Goal: Task Accomplishment & Management: Use online tool/utility

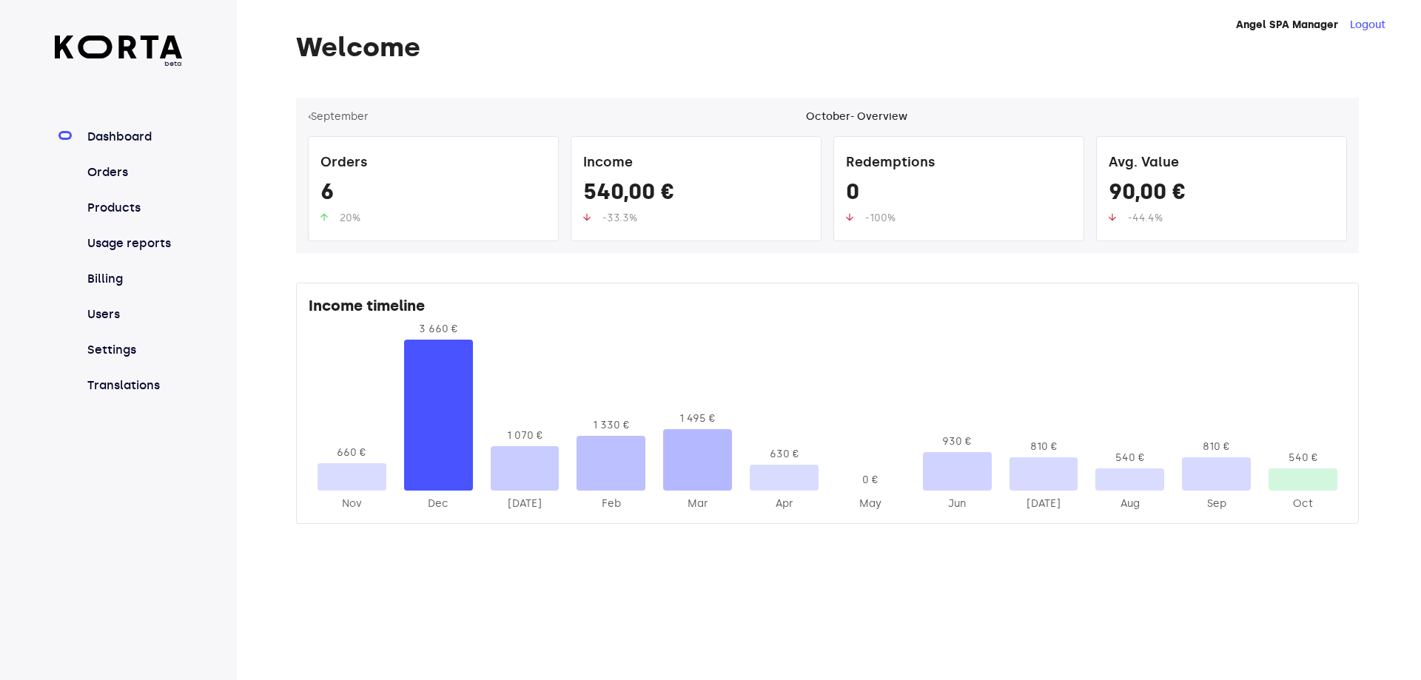
click at [904, 43] on h1 "Welcome" at bounding box center [827, 48] width 1063 height 30
click at [105, 177] on link "Orders" at bounding box center [133, 173] width 98 height 18
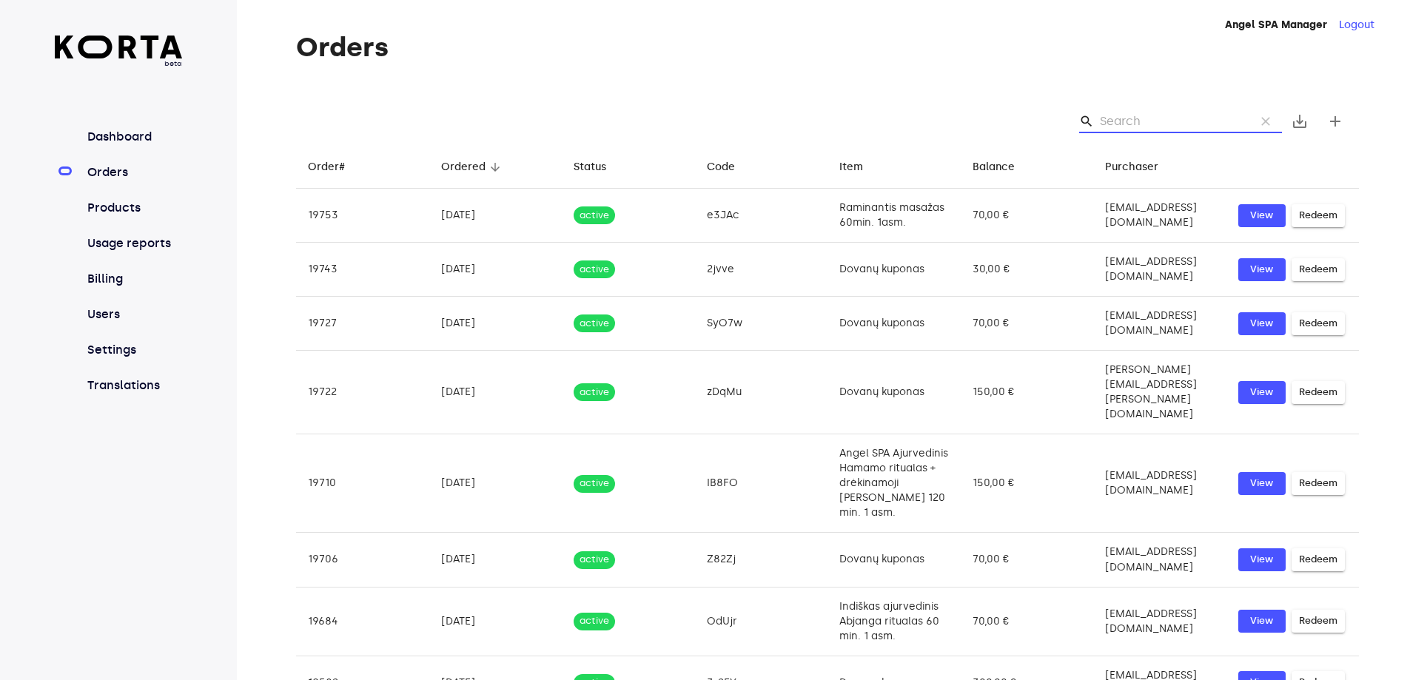
click at [1125, 127] on input "Search" at bounding box center [1172, 122] width 144 height 24
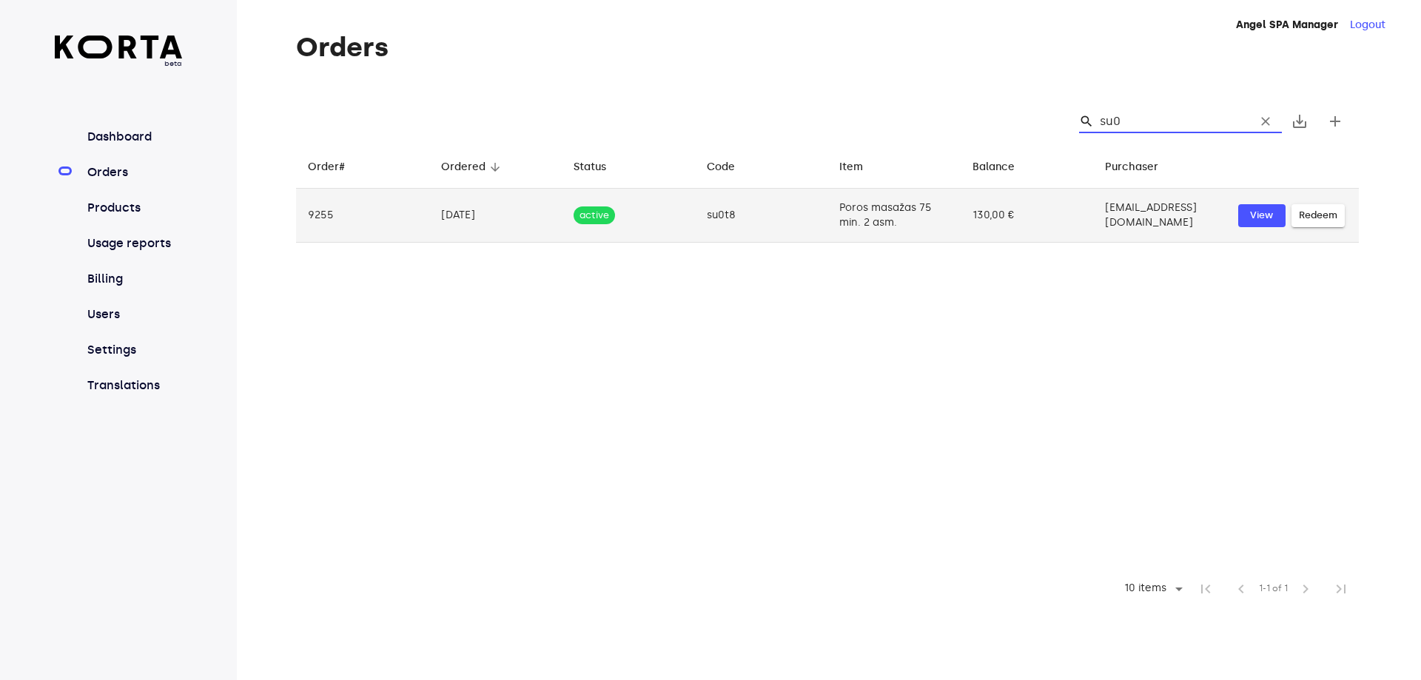
type input "su0"
click at [961, 198] on td "130,00 €" at bounding box center [1027, 216] width 133 height 54
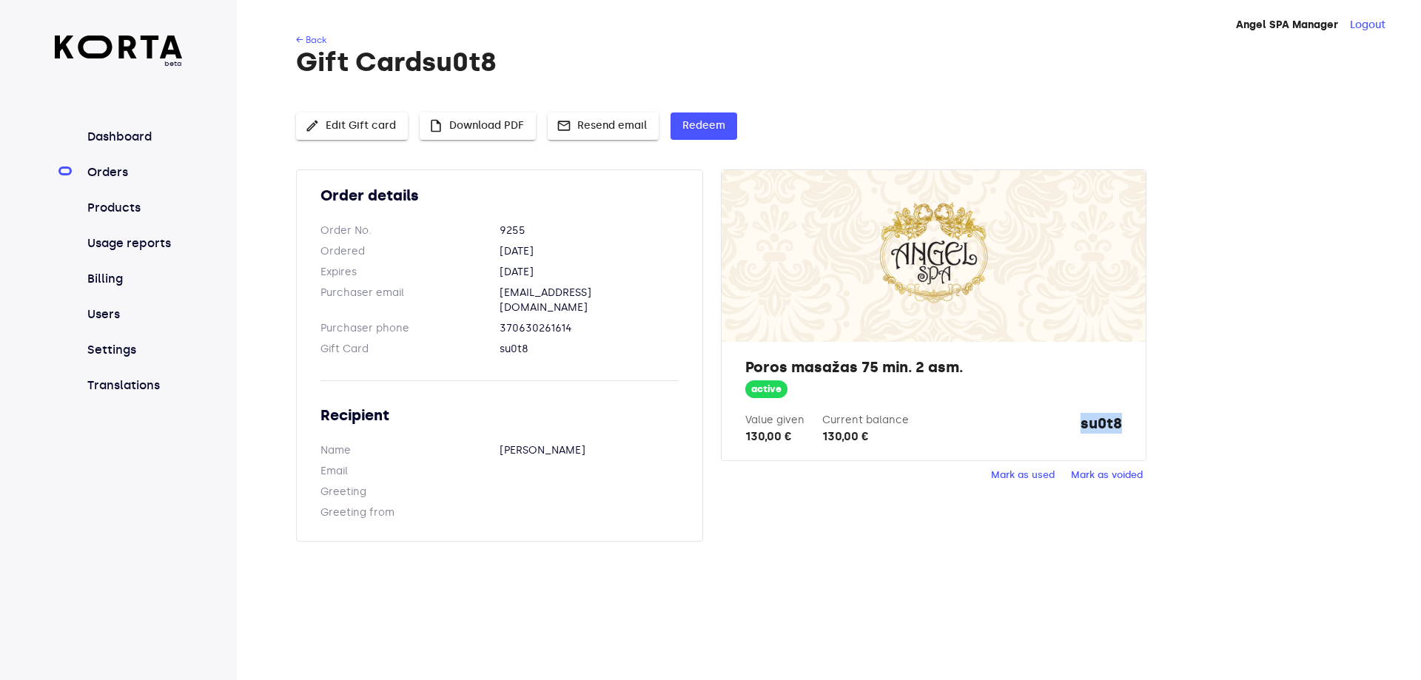
drag, startPoint x: 1081, startPoint y: 418, endPoint x: 1128, endPoint y: 422, distance: 47.5
click at [1128, 422] on div "Poros masažas 75 min. 2 asm. active Value given 130,00 € Current balance 130,00…" at bounding box center [933, 401] width 423 height 118
copy strong "su0t8"
click at [1025, 471] on span "Mark as used" at bounding box center [1023, 475] width 64 height 17
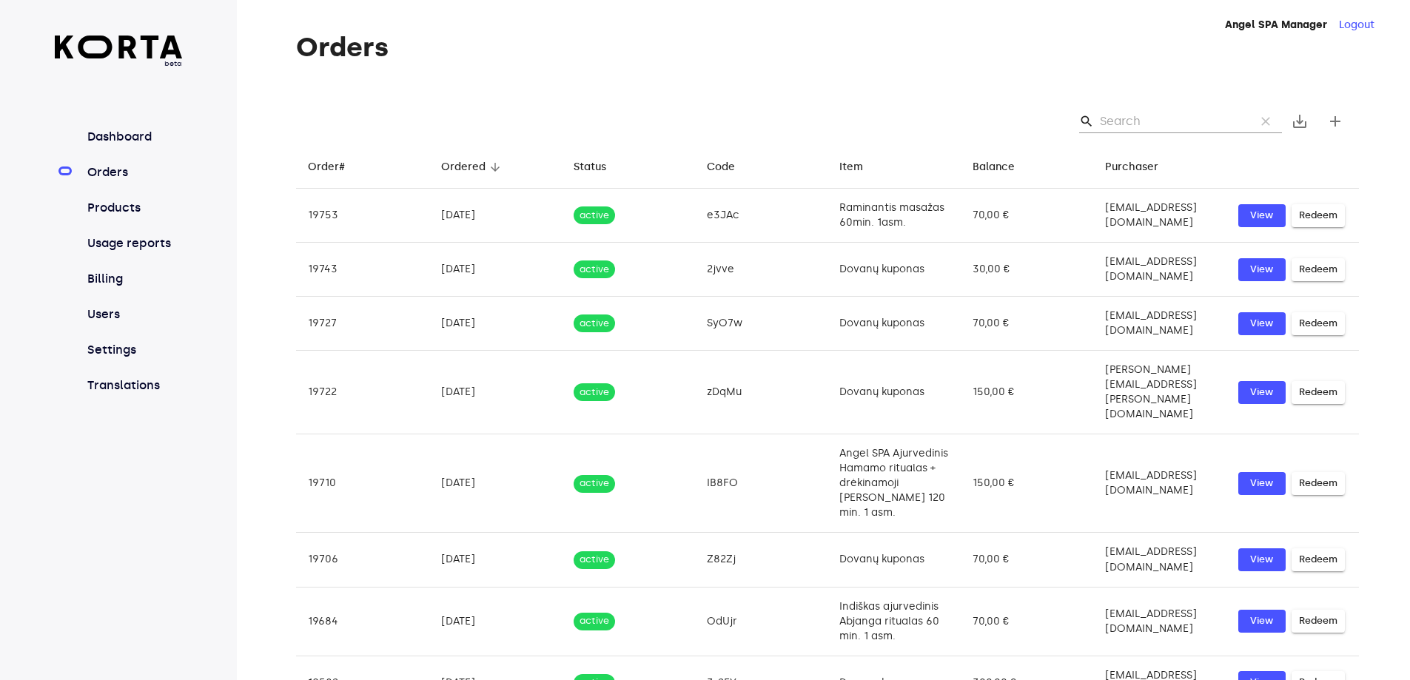
drag, startPoint x: 1100, startPoint y: 107, endPoint x: 1102, endPoint y: 120, distance: 12.8
drag, startPoint x: 1102, startPoint y: 120, endPoint x: 1173, endPoint y: 110, distance: 71.8
click at [1173, 110] on input "Search" at bounding box center [1172, 122] width 144 height 24
paste input "su0t8"
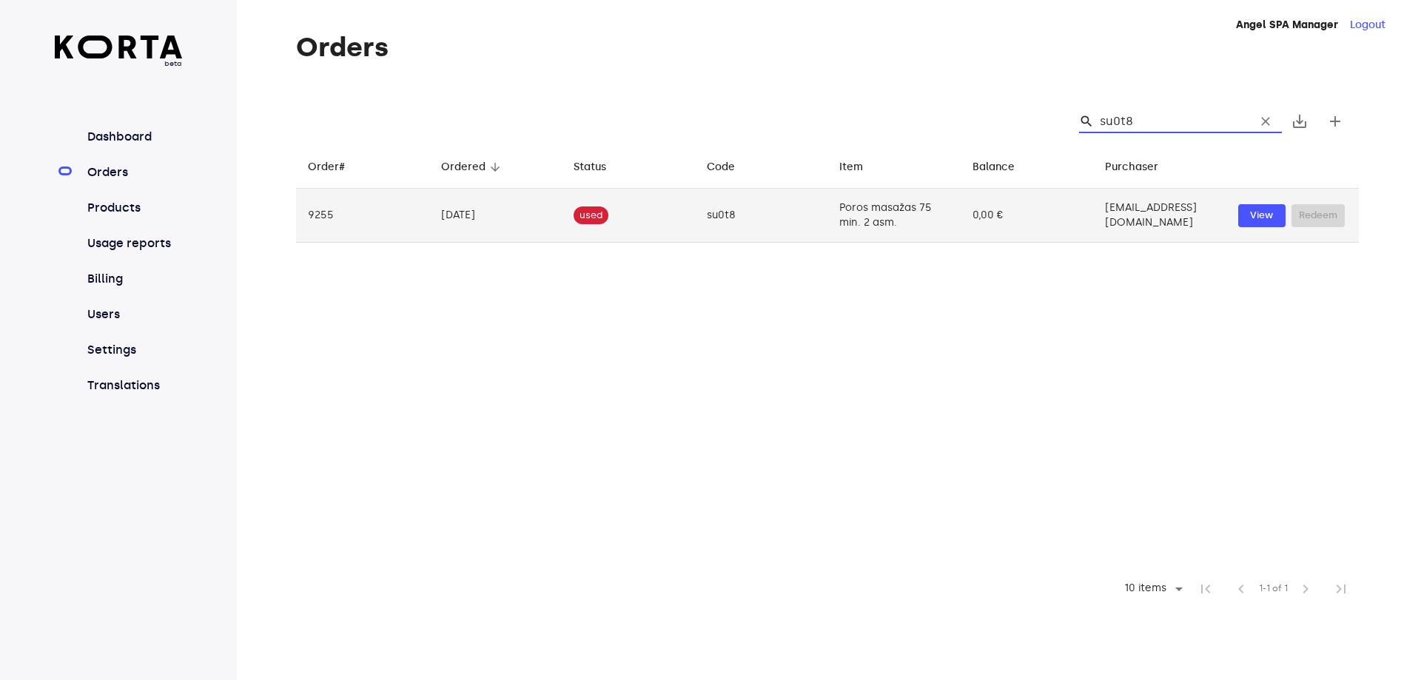
type input "su0t8"
click at [915, 218] on td "Poros masažas 75 min. 2 asm." at bounding box center [893, 216] width 133 height 54
